Goal: Information Seeking & Learning: Learn about a topic

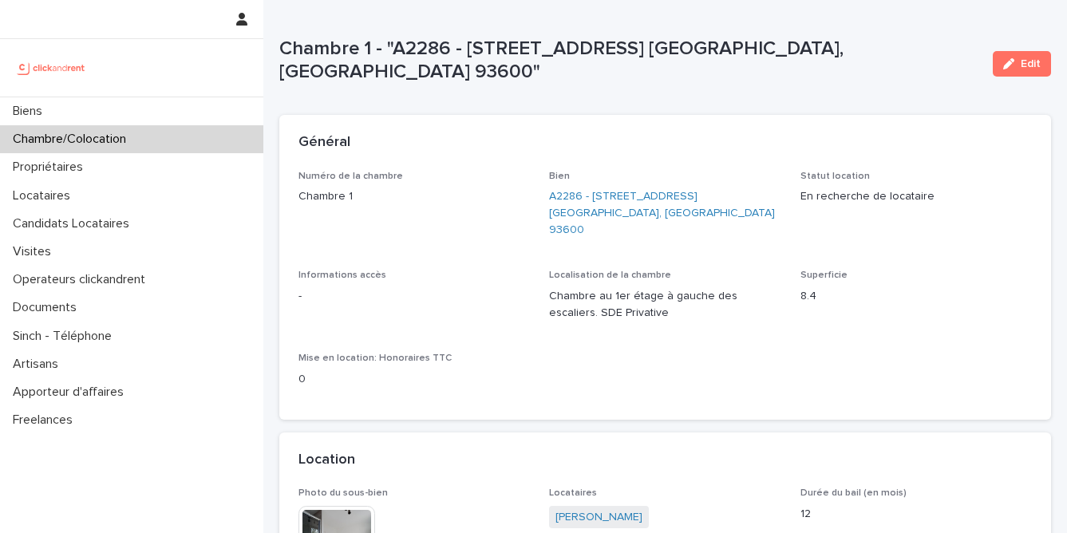
click at [208, 143] on div "Chambre/Colocation" at bounding box center [131, 139] width 263 height 28
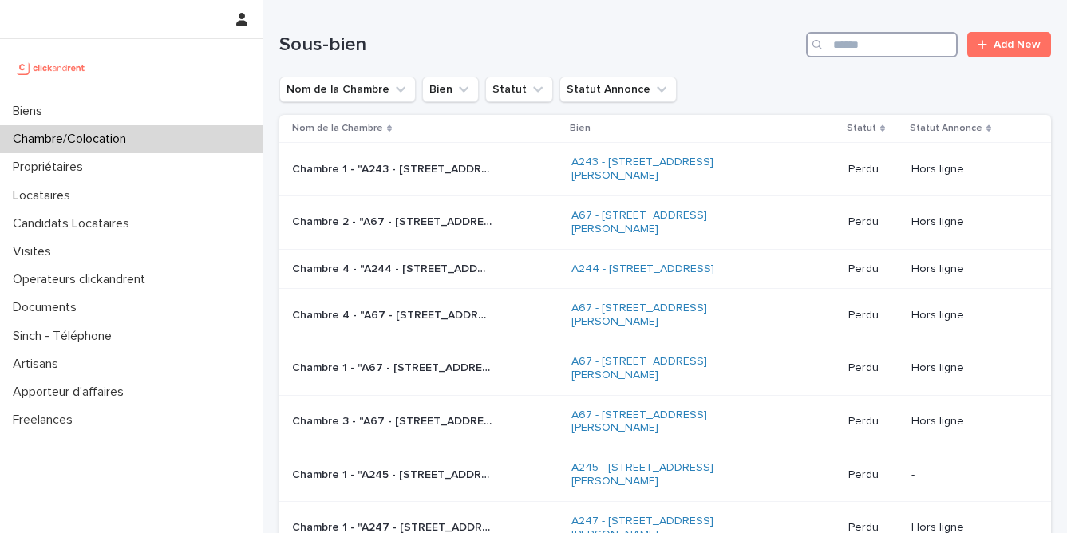
click at [924, 57] on input "Search" at bounding box center [882, 45] width 152 height 26
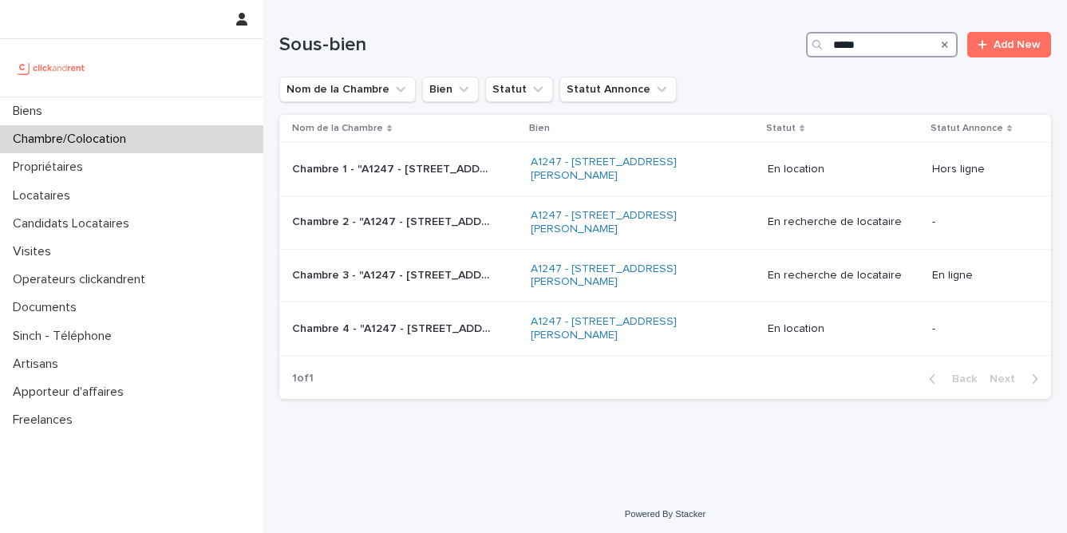
type input "*****"
click at [434, 235] on div "Chambre 2 - "A1247 - [STREET_ADDRESS][PERSON_NAME]" Chambre 2 - "A1247 - [STREE…" at bounding box center [405, 222] width 226 height 26
click at [450, 228] on p "Chambre 2 - "A1247 - [STREET_ADDRESS][PERSON_NAME]"" at bounding box center [393, 220] width 203 height 17
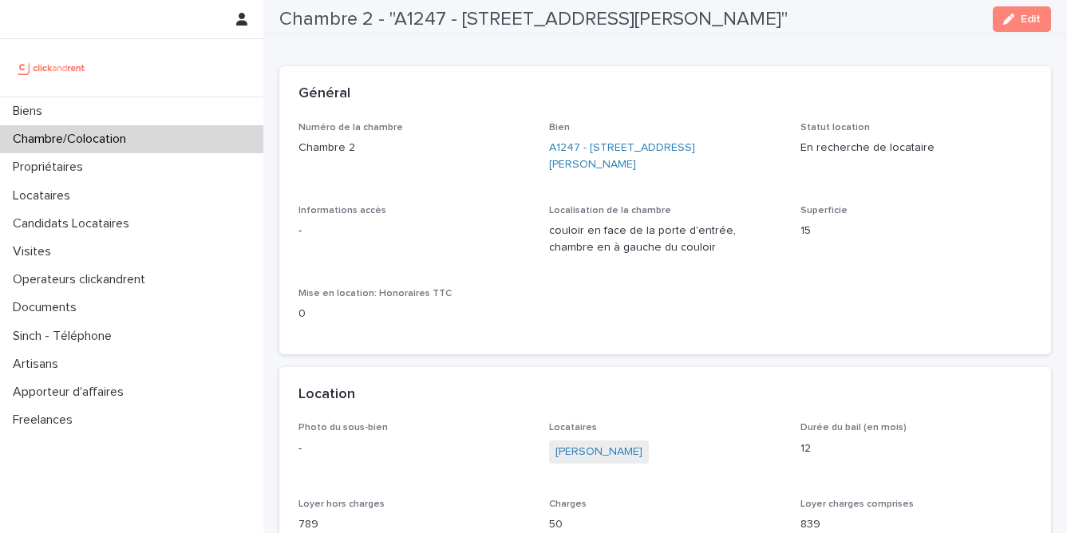
scroll to position [37, 0]
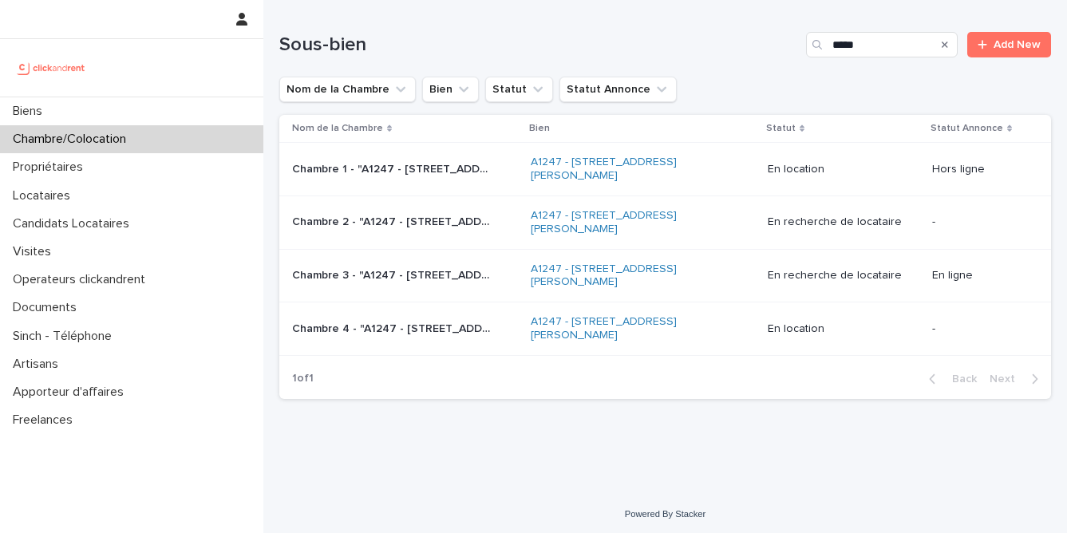
click at [441, 182] on div "Chambre 1 - "A1247 - [STREET_ADDRESS][PERSON_NAME]" Chambre 1 - "A1247 - [STREE…" at bounding box center [405, 169] width 226 height 26
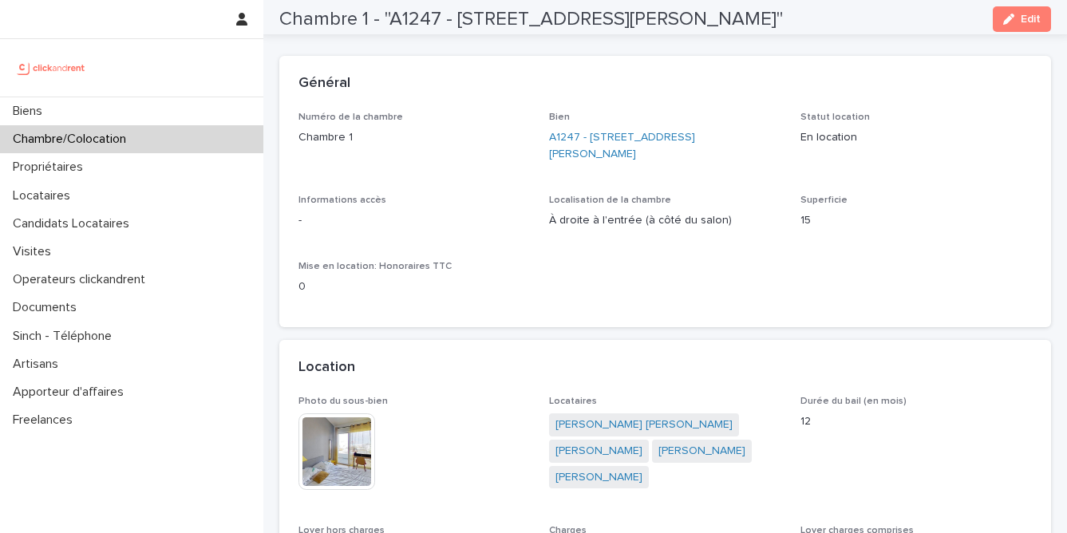
scroll to position [56, 0]
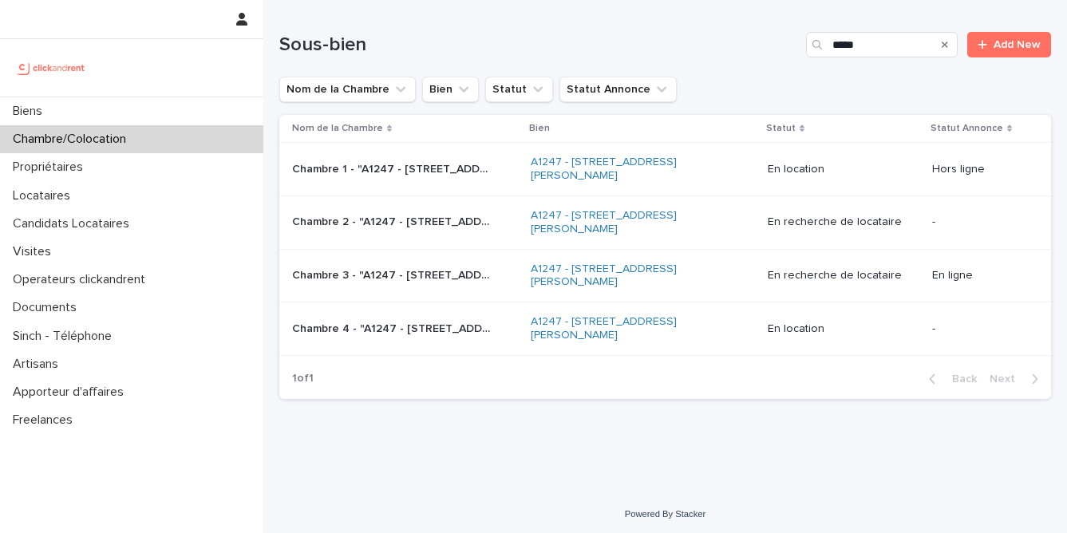
click at [429, 281] on p "Chambre 3 - "A1247 - [STREET_ADDRESS][PERSON_NAME]"" at bounding box center [393, 274] width 203 height 17
click at [446, 235] on div "Chambre 2 - "A1247 - [STREET_ADDRESS][PERSON_NAME]" Chambre 2 - "A1247 - [STREE…" at bounding box center [405, 222] width 226 height 26
click at [398, 280] on p "Chambre 3 - "A1247 - [STREET_ADDRESS][PERSON_NAME]"" at bounding box center [393, 274] width 203 height 17
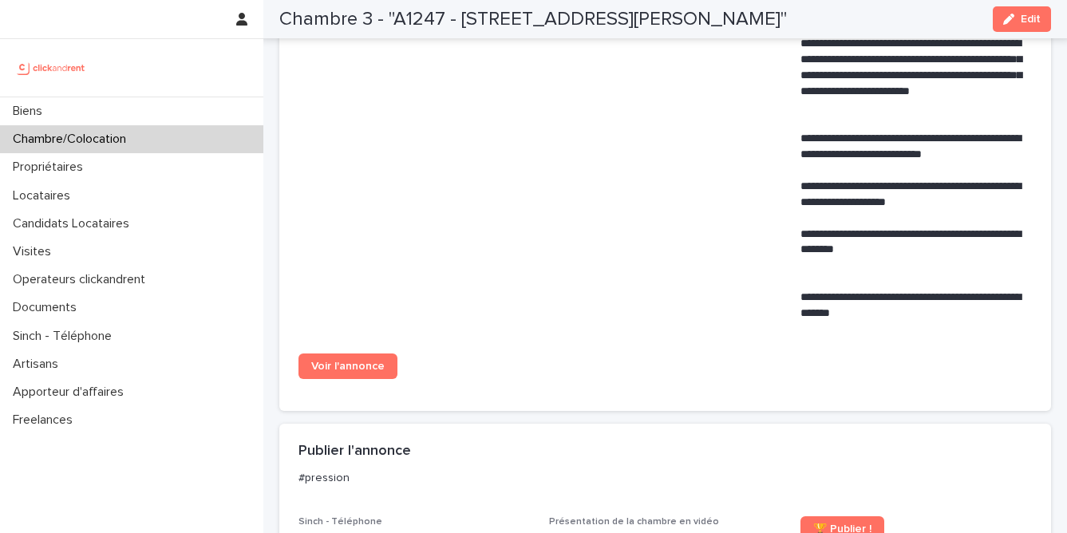
scroll to position [858, 0]
click at [340, 364] on span "Voir l'annonce" at bounding box center [347, 365] width 73 height 11
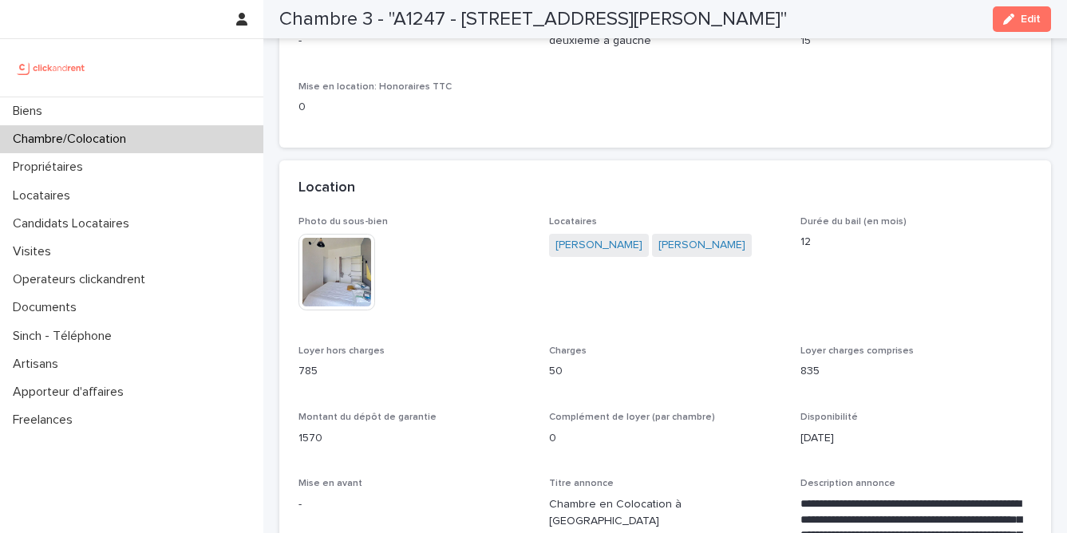
scroll to position [271, 0]
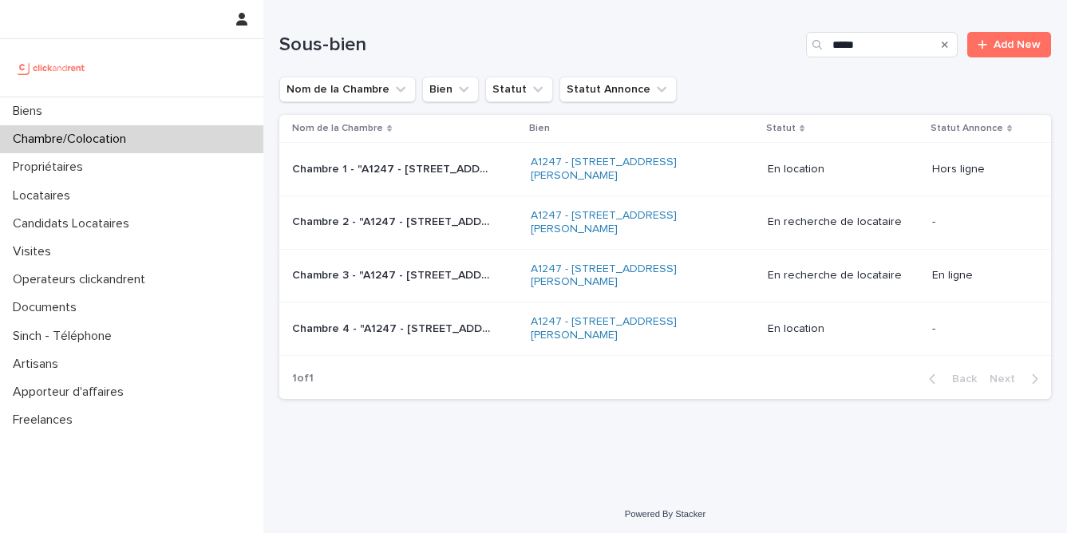
click at [469, 227] on p "Chambre 2 - "A1247 - [STREET_ADDRESS][PERSON_NAME]"" at bounding box center [393, 220] width 203 height 17
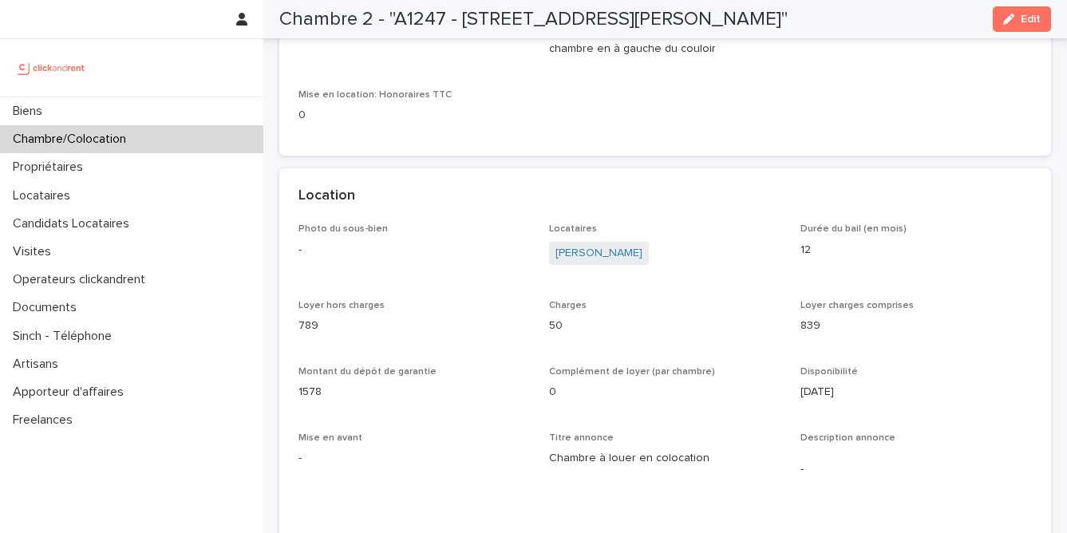
scroll to position [248, 0]
drag, startPoint x: 787, startPoint y: 330, endPoint x: 820, endPoint y: 331, distance: 32.7
click at [820, 331] on div "Photo du sous-bien - Locataires [PERSON_NAME] Durée du bail (en mois) 12 Loyer …" at bounding box center [666, 378] width 734 height 311
click at [873, 327] on p "839" at bounding box center [917, 325] width 232 height 17
drag, startPoint x: 797, startPoint y: 306, endPoint x: 829, endPoint y: 333, distance: 41.3
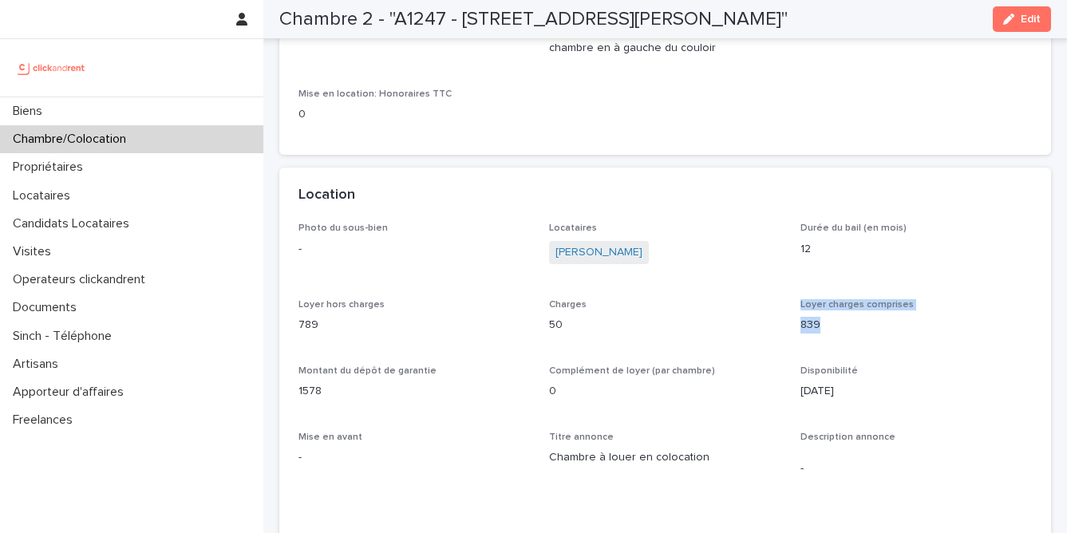
click at [829, 333] on div "Photo du sous-bien - Locataires [PERSON_NAME] Durée du bail (en mois) 12 Loyer …" at bounding box center [666, 378] width 734 height 311
copy div "Loyer charges comprises 839"
drag, startPoint x: 297, startPoint y: 367, endPoint x: 327, endPoint y: 390, distance: 37.5
click at [327, 390] on div "Photo du sous-bien - Locataires [PERSON_NAME] Durée du bail (en mois) 12 Loyer …" at bounding box center [665, 388] width 772 height 330
copy div "Montant du dépôt de garantie 1578"
